Goal: Information Seeking & Learning: Learn about a topic

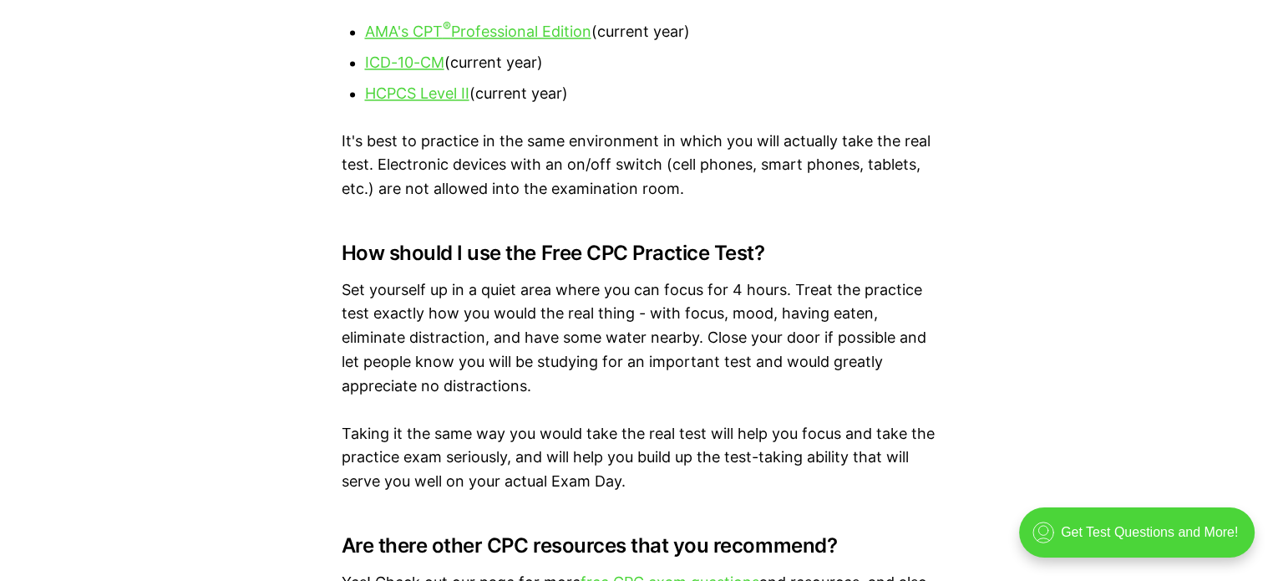
scroll to position [2419, 0]
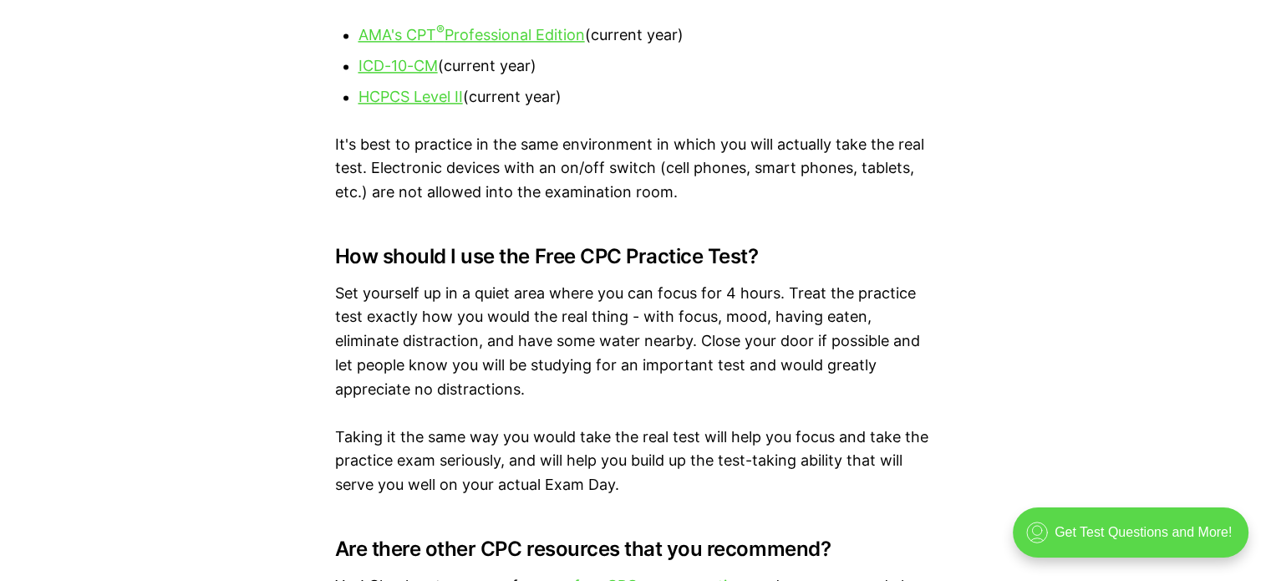
click at [1112, 542] on div ".cls-1{fill:none;stroke:currentColor;stroke-linecap:round;stroke-linejoin:round…" at bounding box center [1130, 532] width 236 height 50
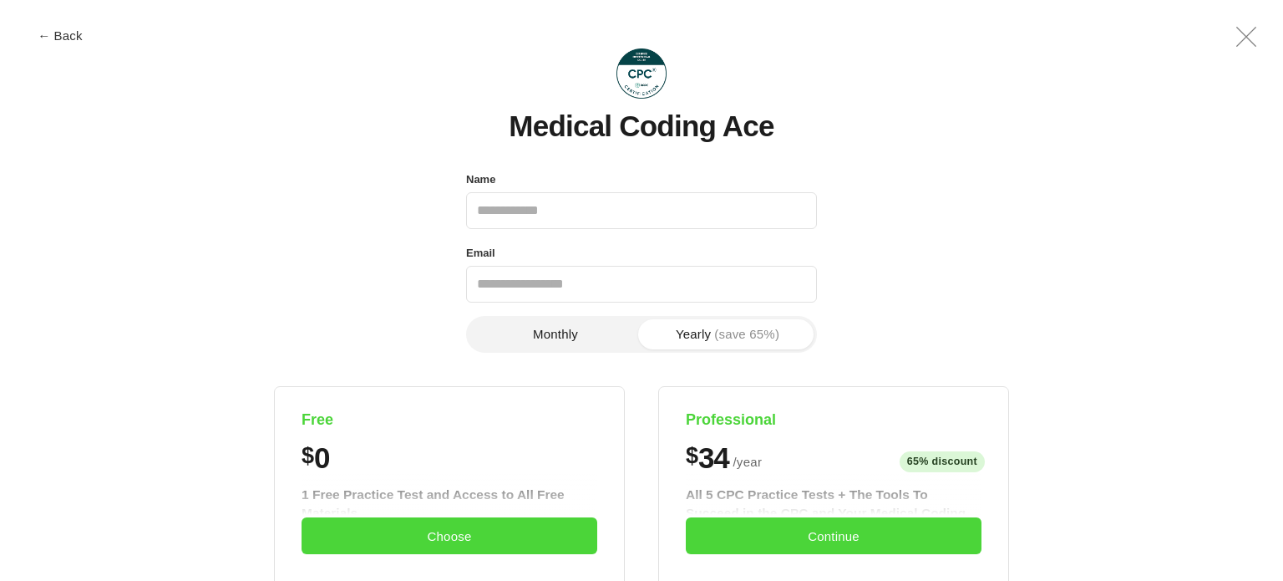
scroll to position [0, 0]
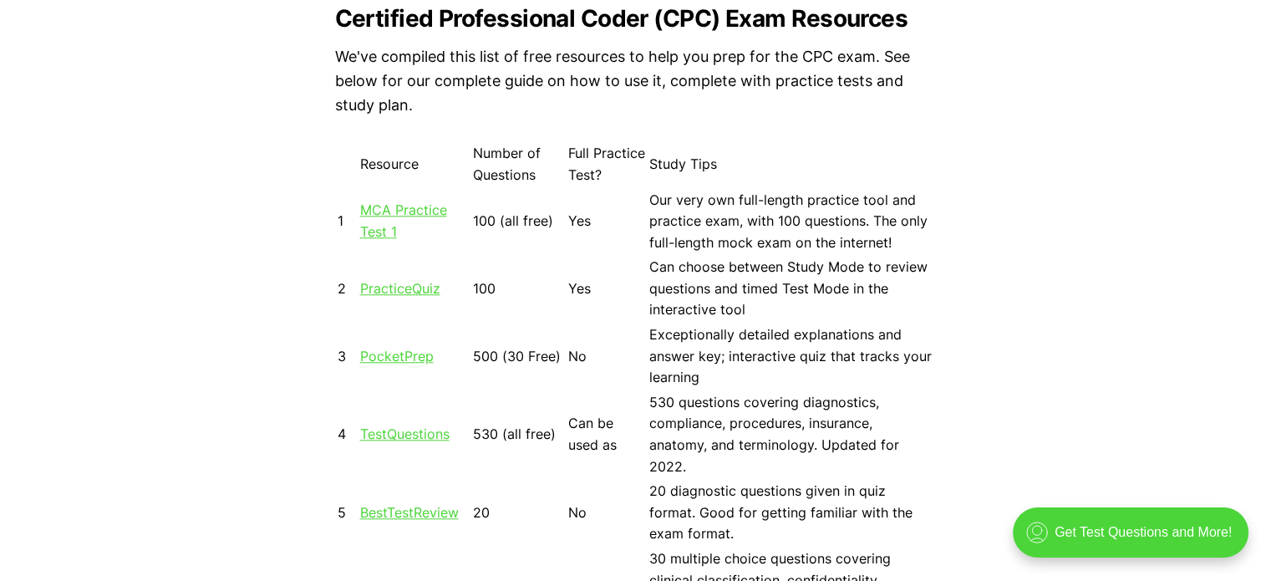
scroll to position [1504, 0]
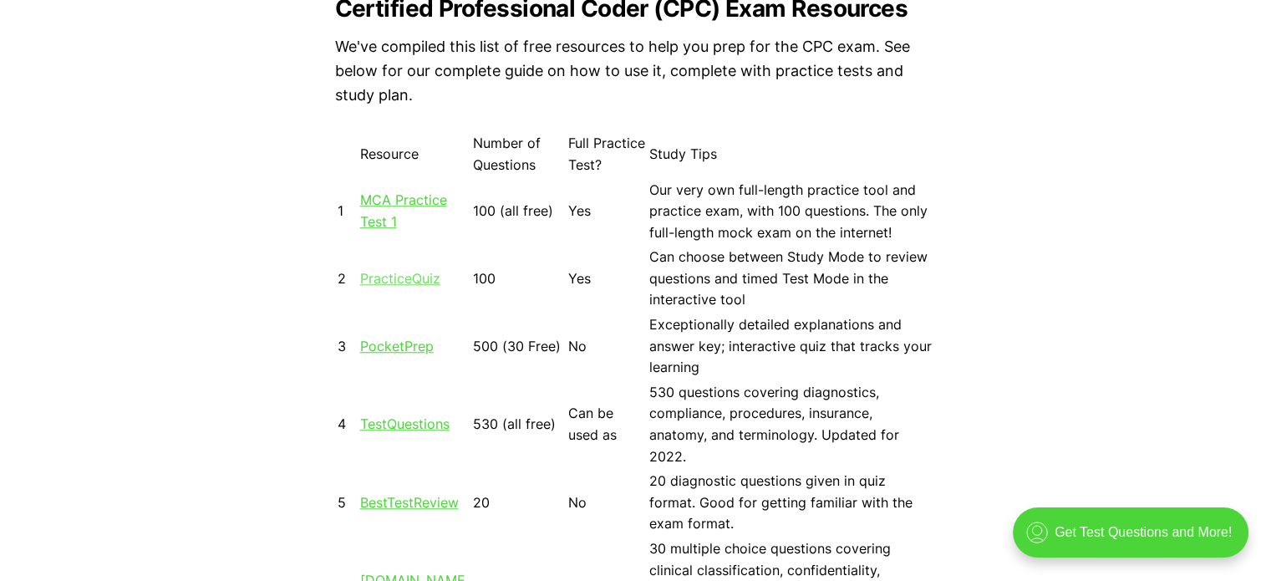
click at [413, 283] on link "PracticeQuiz" at bounding box center [400, 278] width 80 height 17
